Goal: Find specific page/section: Find specific page/section

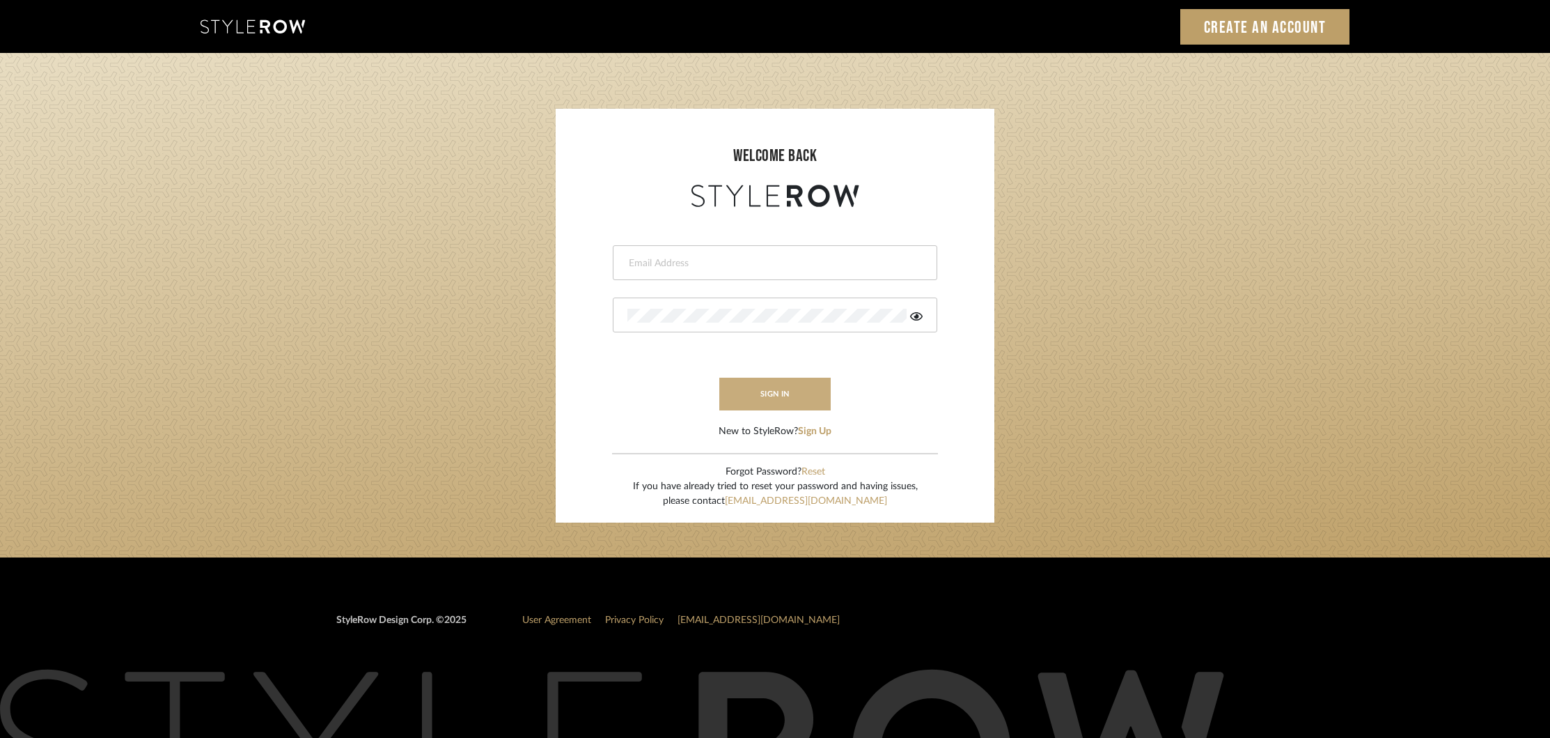
type input "[EMAIL_ADDRESS][DOMAIN_NAME]"
click at [758, 384] on button "sign in" at bounding box center [774, 393] width 111 height 33
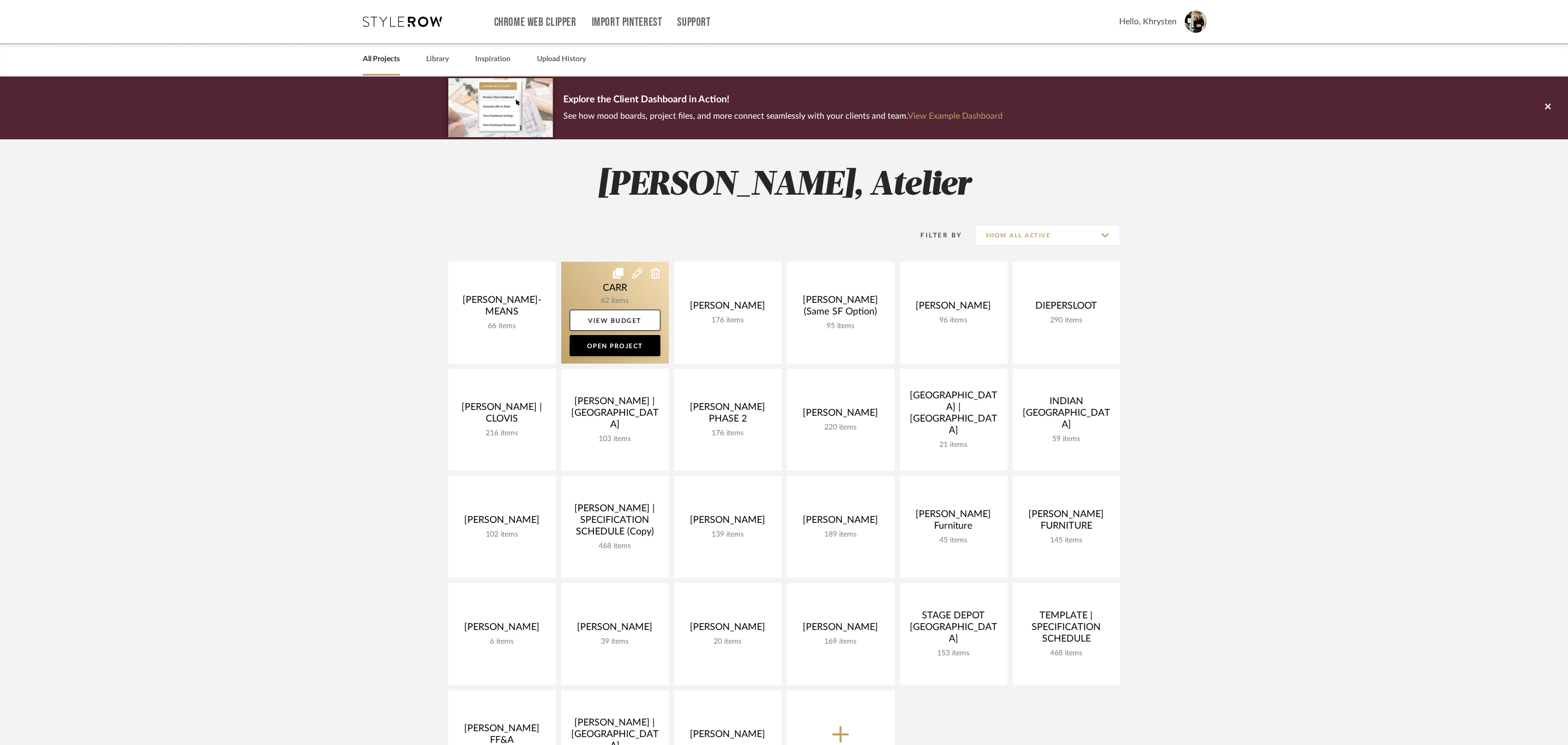
click at [606, 293] on link at bounding box center [615, 312] width 108 height 102
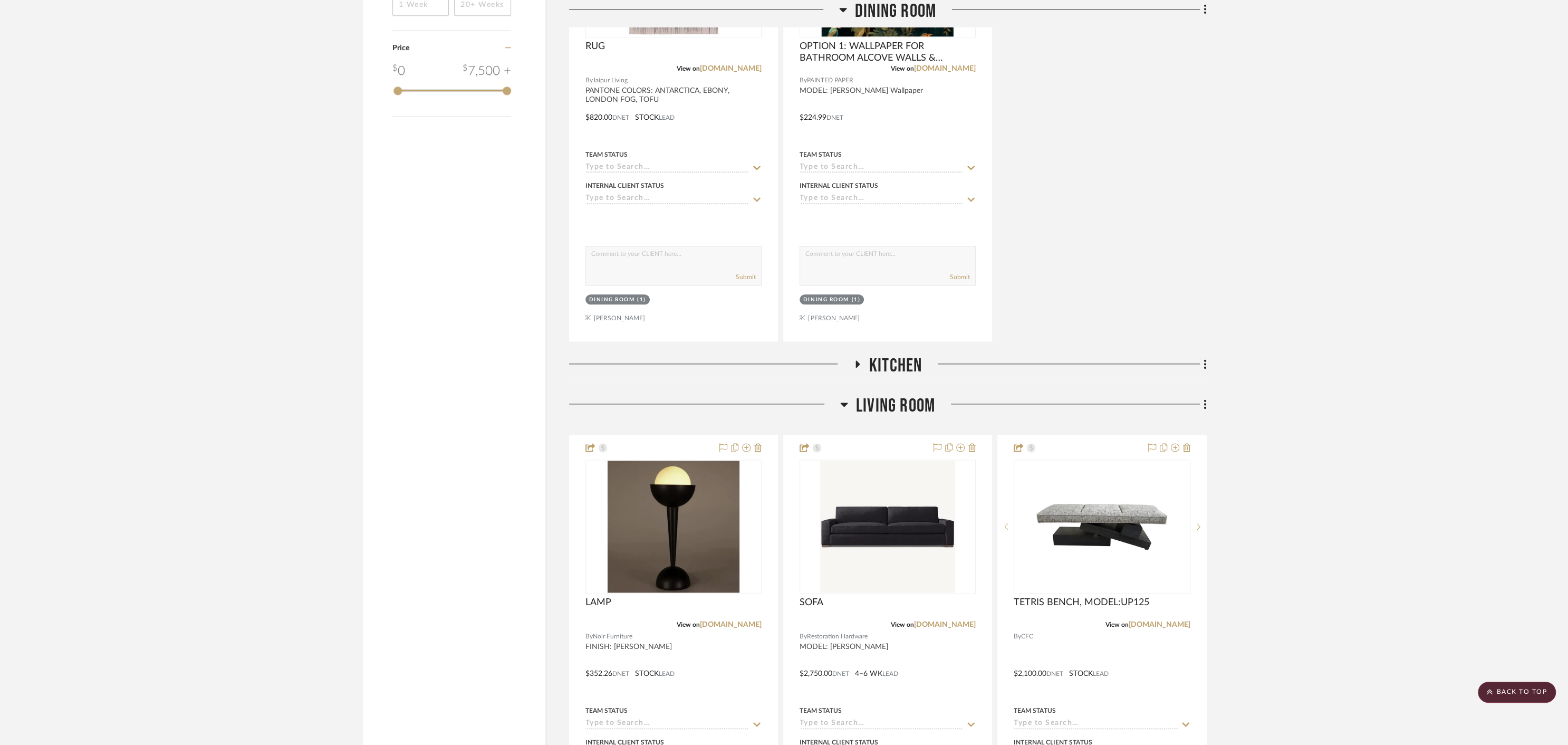
scroll to position [1390, 0]
click at [858, 362] on icon at bounding box center [857, 365] width 13 height 8
